Goal: Transaction & Acquisition: Download file/media

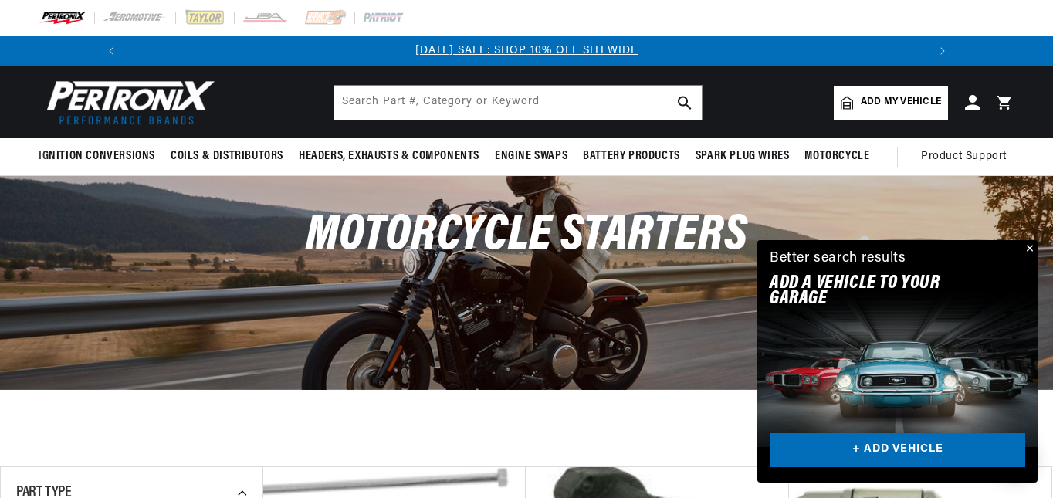
click at [1028, 243] on button "Close" at bounding box center [1028, 249] width 19 height 19
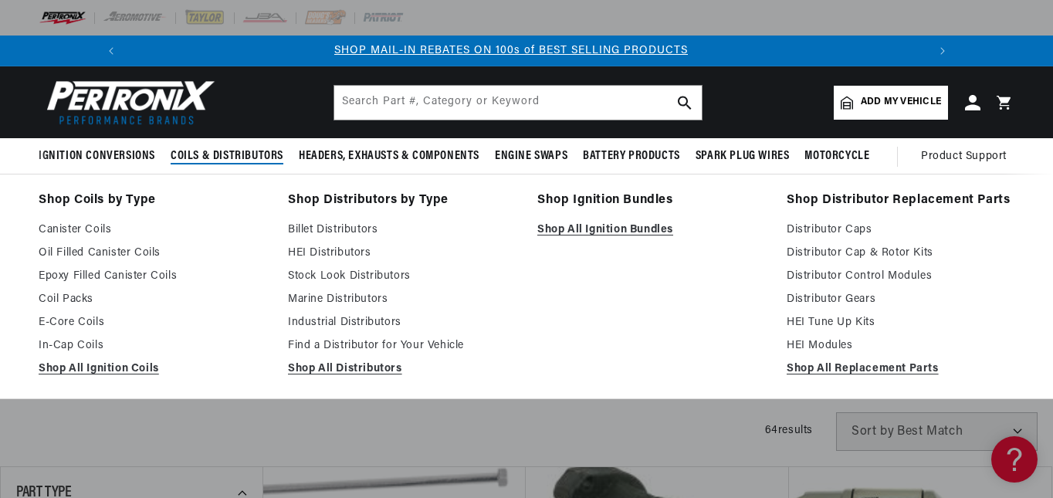
scroll to position [0, 825]
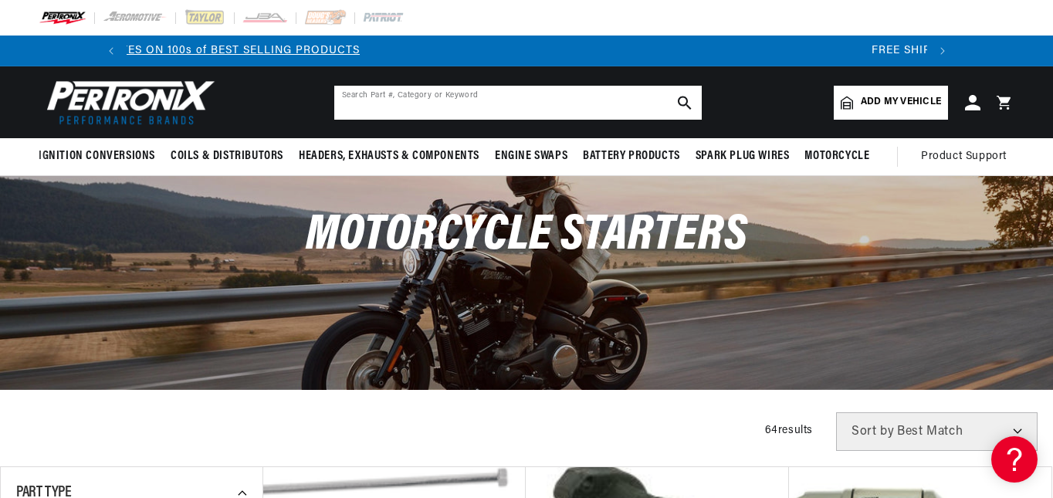
click at [445, 104] on input "text" at bounding box center [518, 103] width 368 height 34
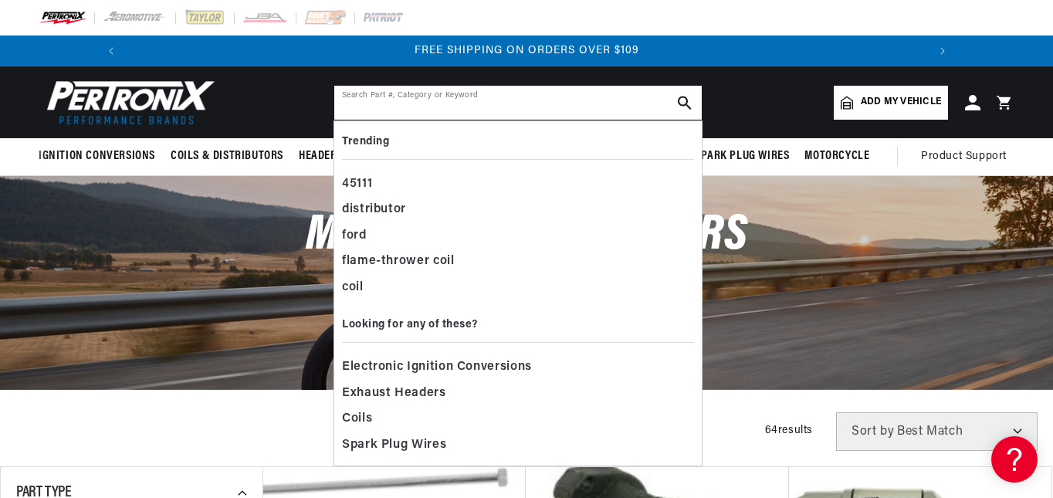
scroll to position [0, 1651]
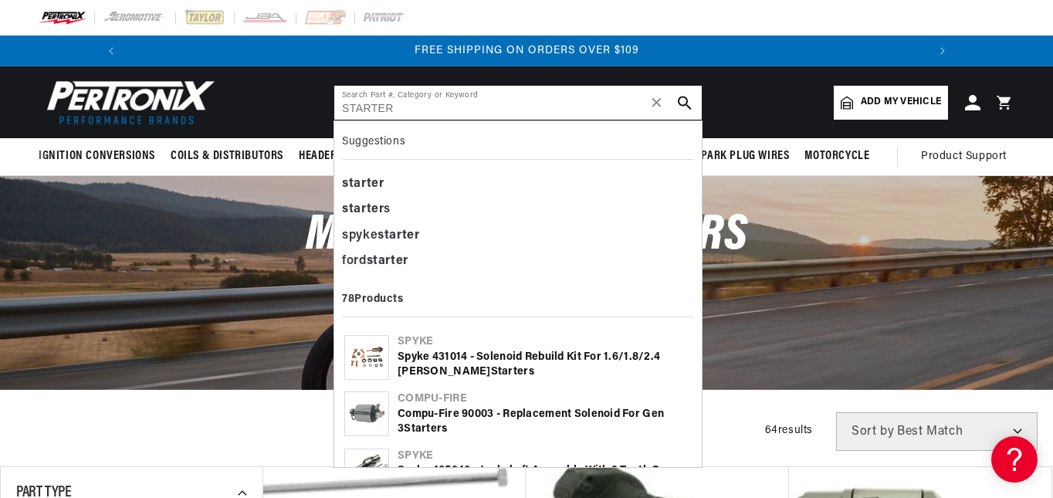
type input "STARTER"
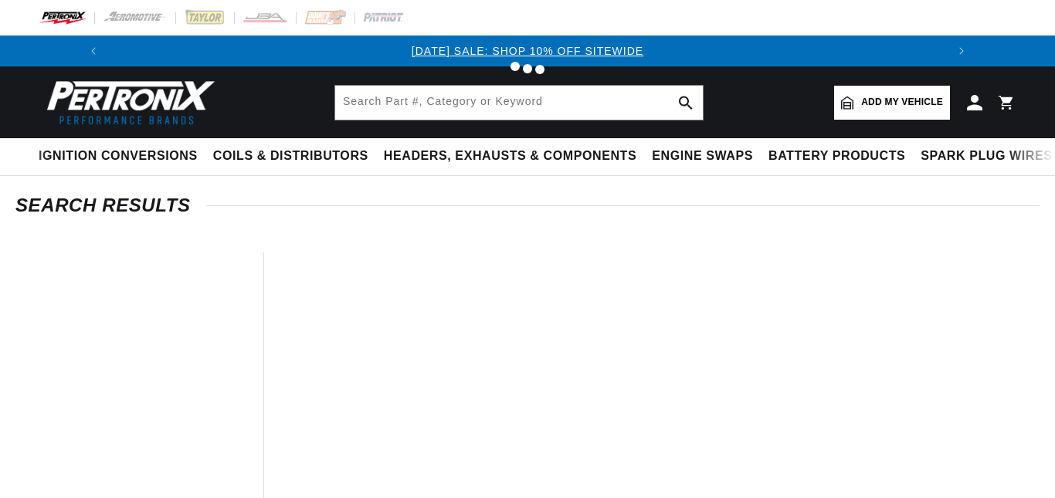
type input "spyke starter"
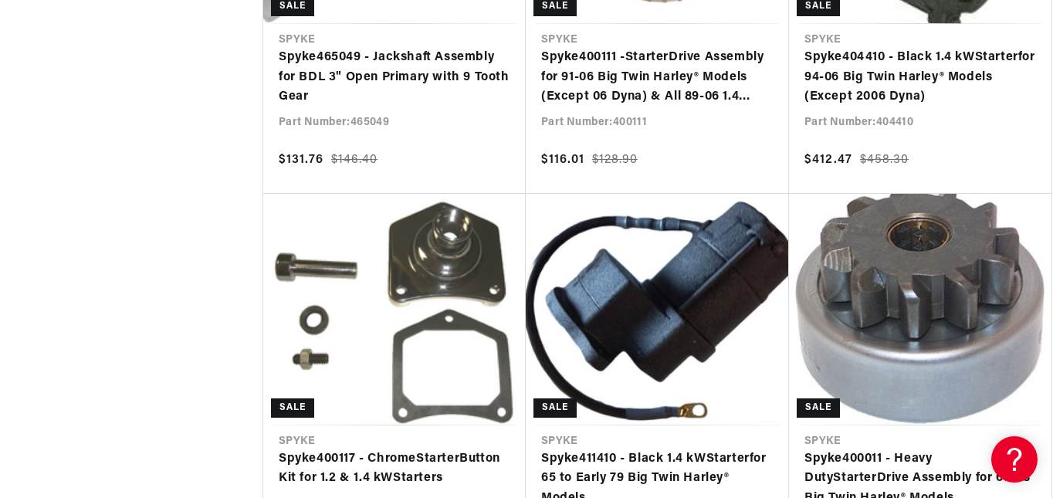
scroll to position [1313, 0]
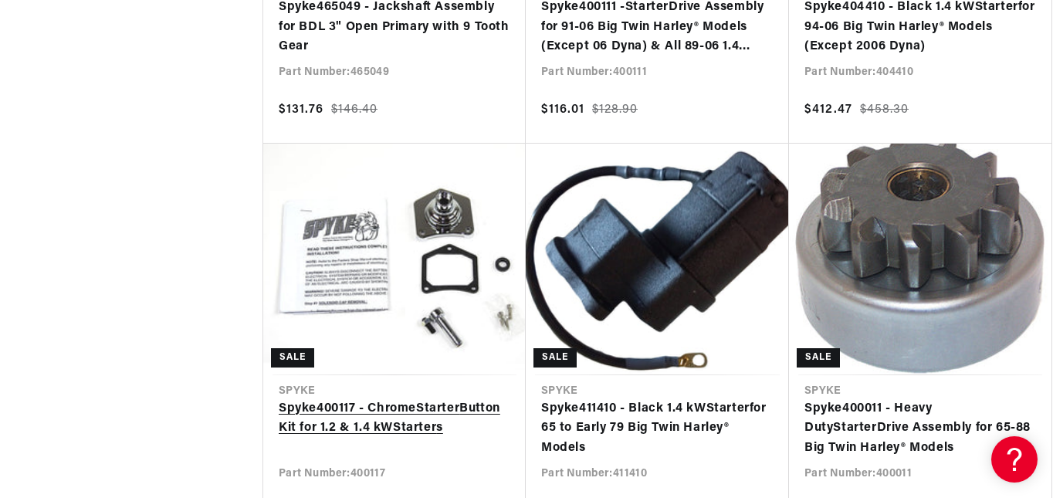
click at [373, 399] on link "Spyke 400117 - Chrome Starter Button Kit for 1.2 & 1.4 kW Starter s" at bounding box center [395, 418] width 232 height 39
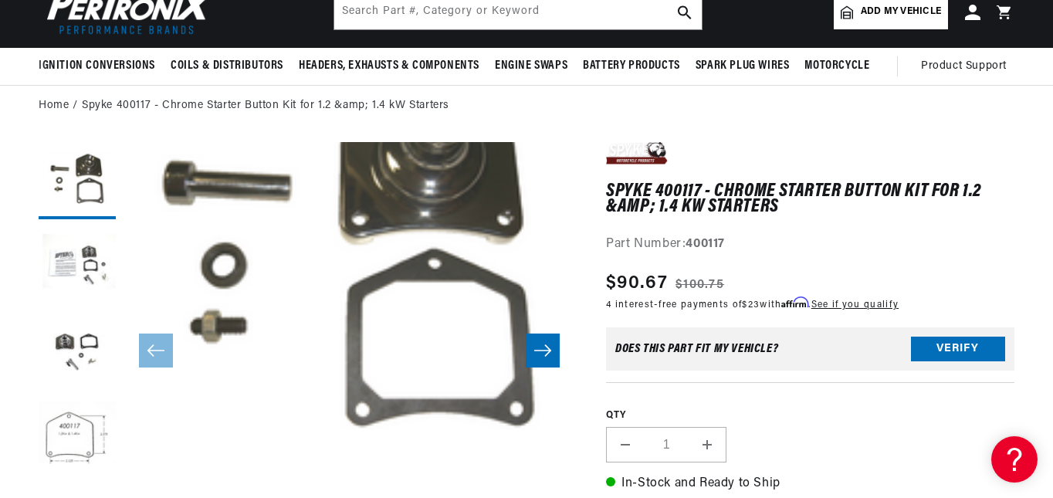
scroll to position [232, 0]
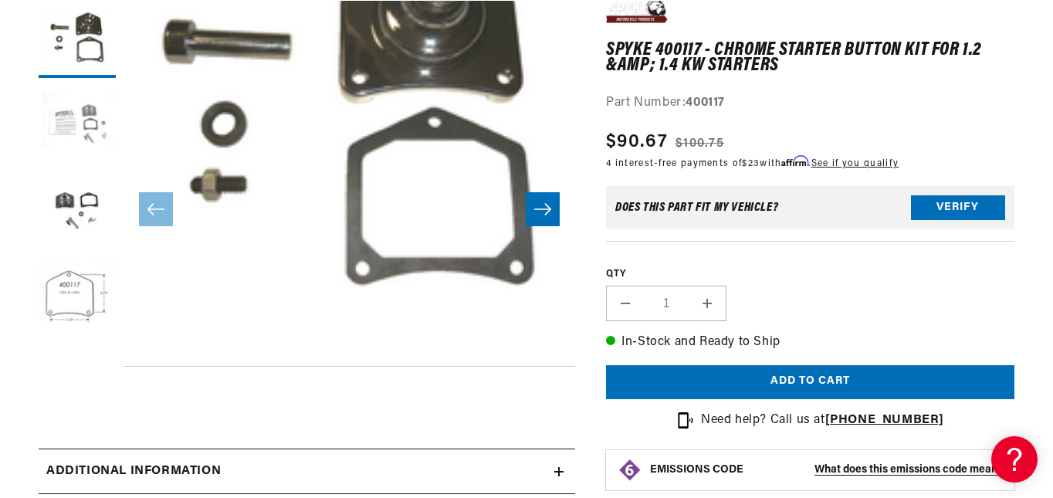
click at [61, 130] on button "Load image 2 in gallery view" at bounding box center [77, 124] width 77 height 77
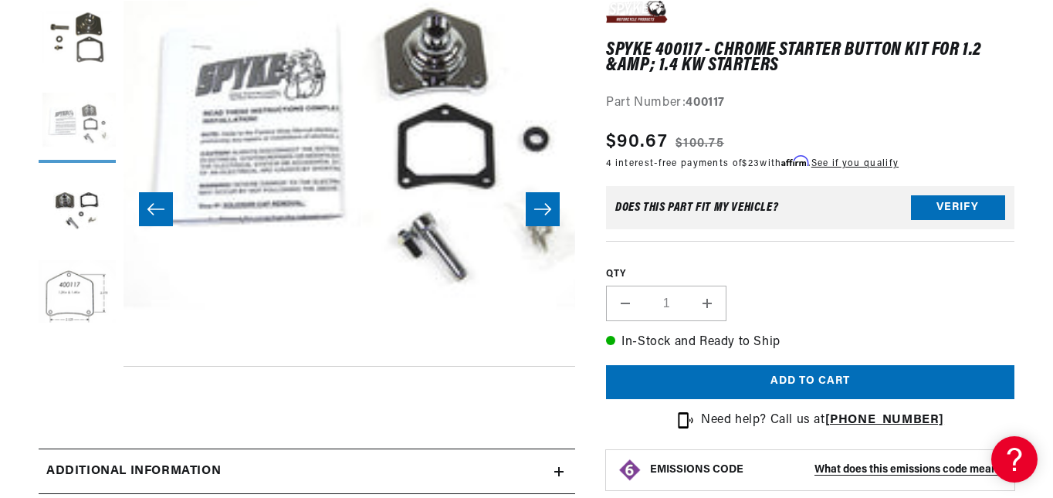
scroll to position [37, 452]
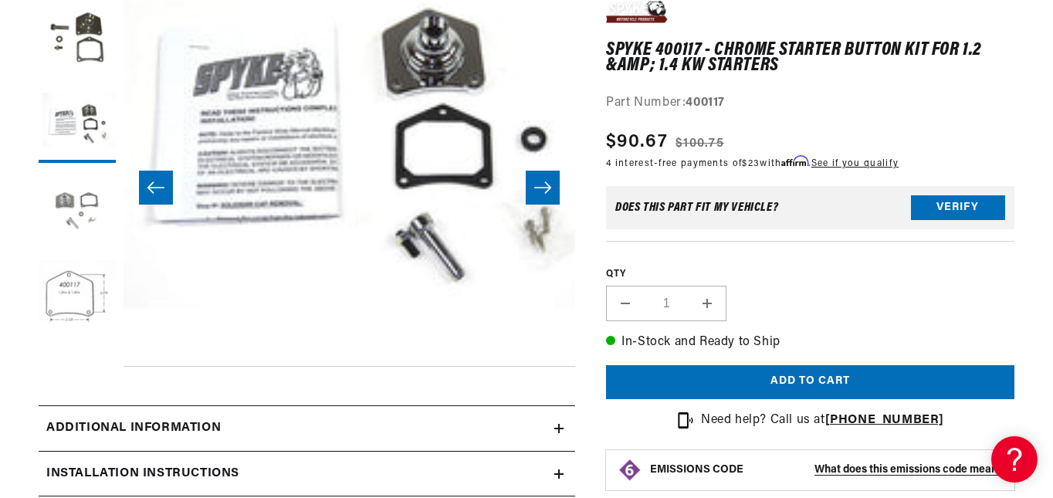
click at [74, 202] on button "Load image 3 in gallery view" at bounding box center [77, 209] width 77 height 77
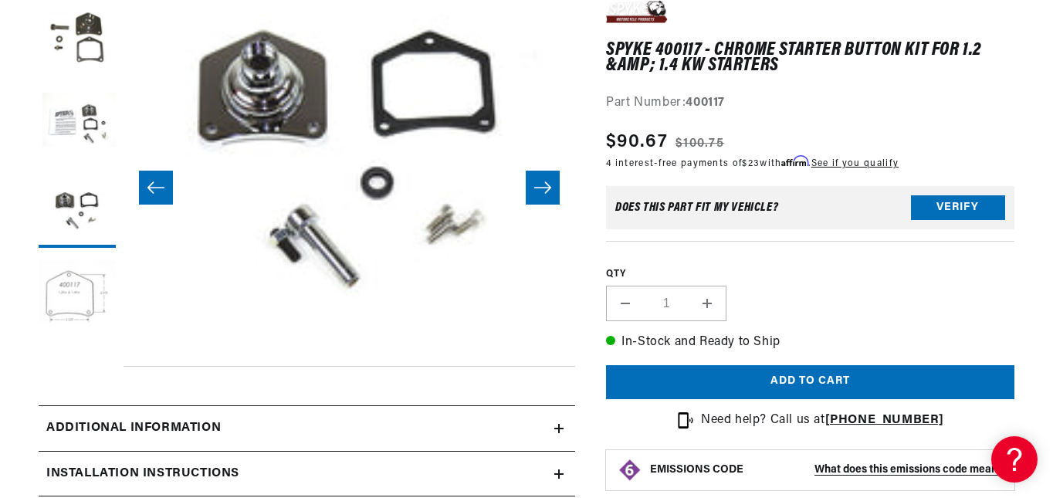
click at [81, 256] on button "Load image 4 in gallery view" at bounding box center [77, 294] width 77 height 77
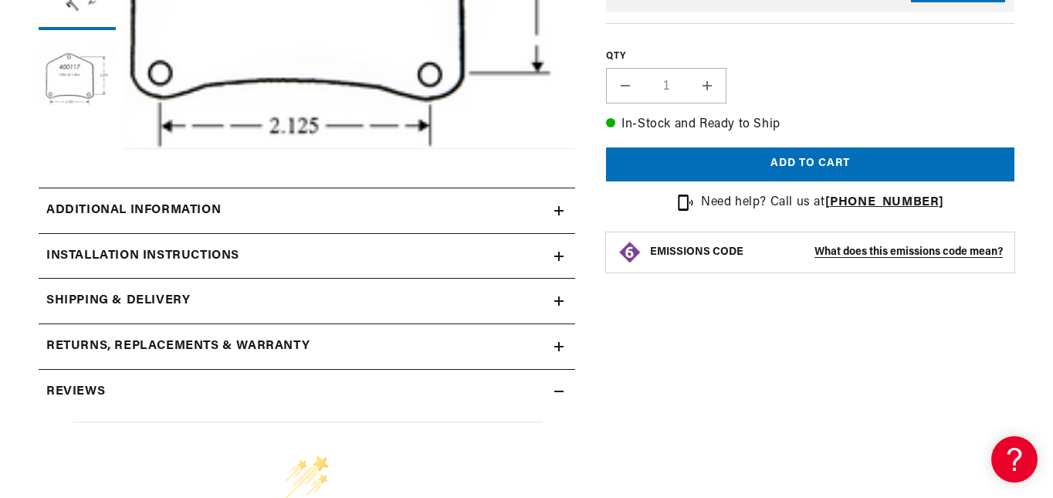
scroll to position [463, 0]
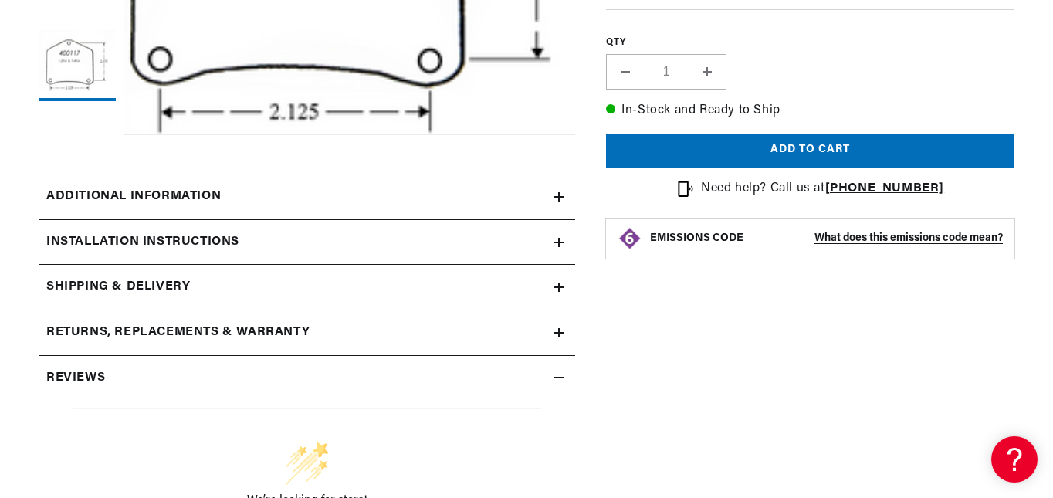
click at [134, 188] on h2 "Additional information" at bounding box center [133, 197] width 174 height 20
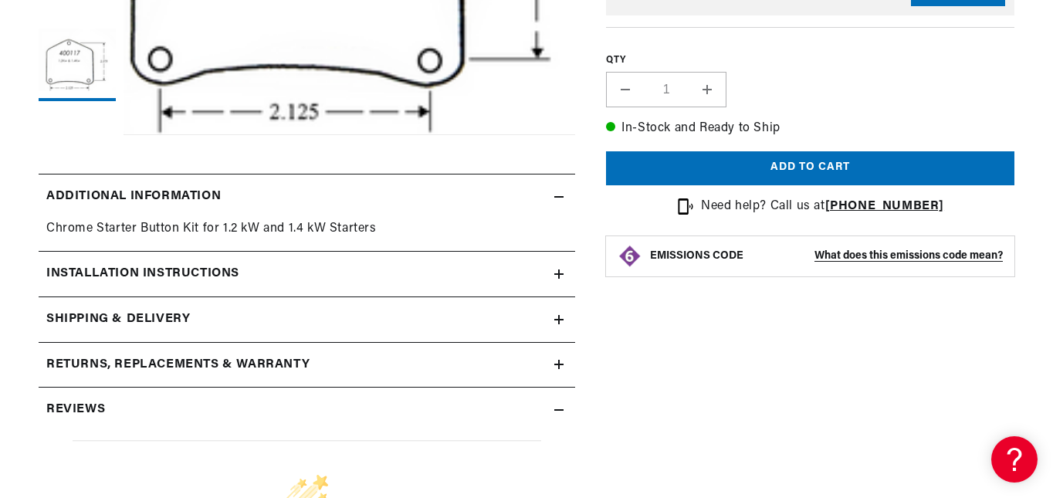
scroll to position [0, 825]
click at [145, 274] on h2 "Installation instructions" at bounding box center [142, 274] width 193 height 20
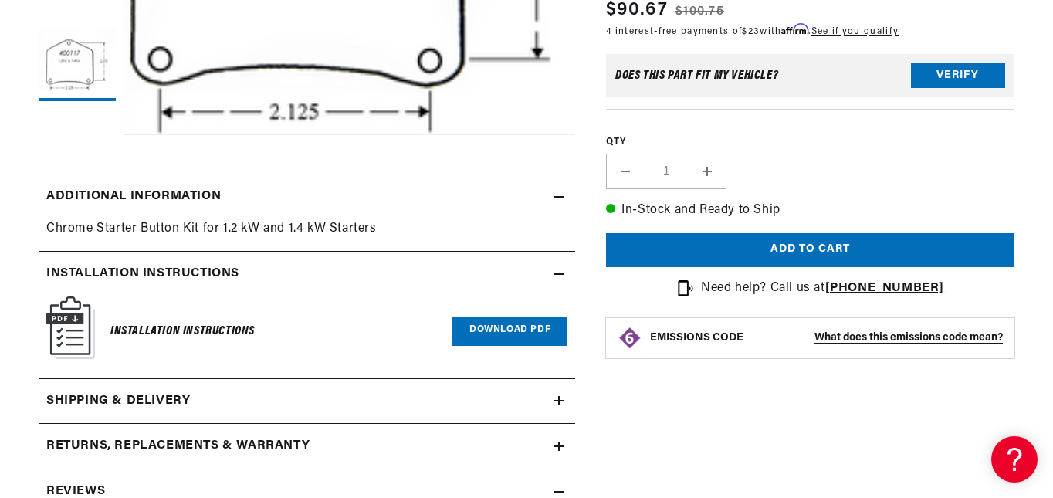
click at [150, 317] on div "Installation Instructions" at bounding box center [182, 331] width 144 height 62
click at [147, 333] on h6 "Installation Instructions" at bounding box center [182, 331] width 144 height 21
click at [510, 329] on link "Download PDF" at bounding box center [509, 331] width 115 height 29
